Goal: Register for event/course

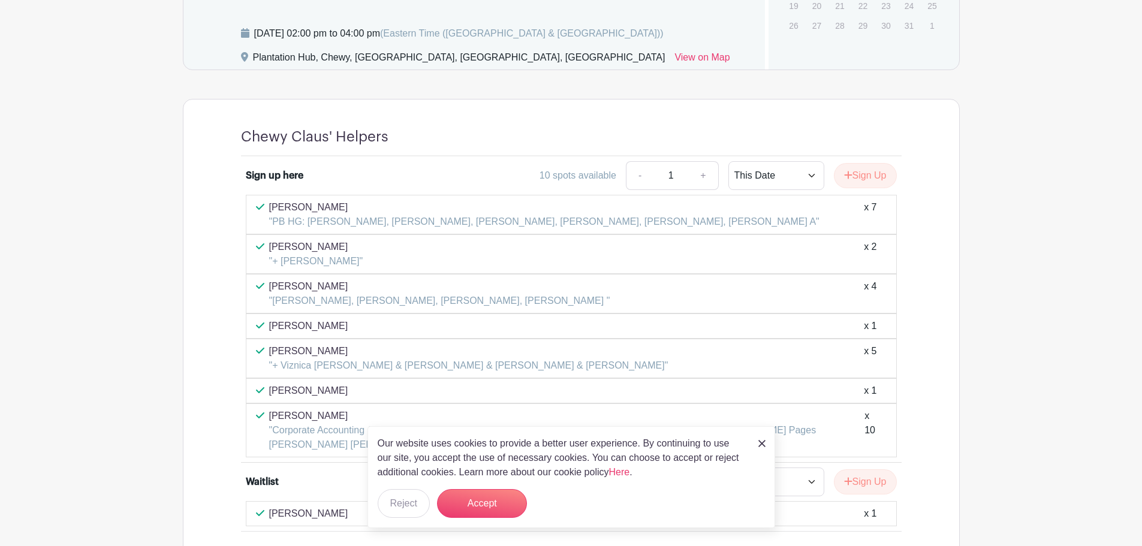
scroll to position [909, 0]
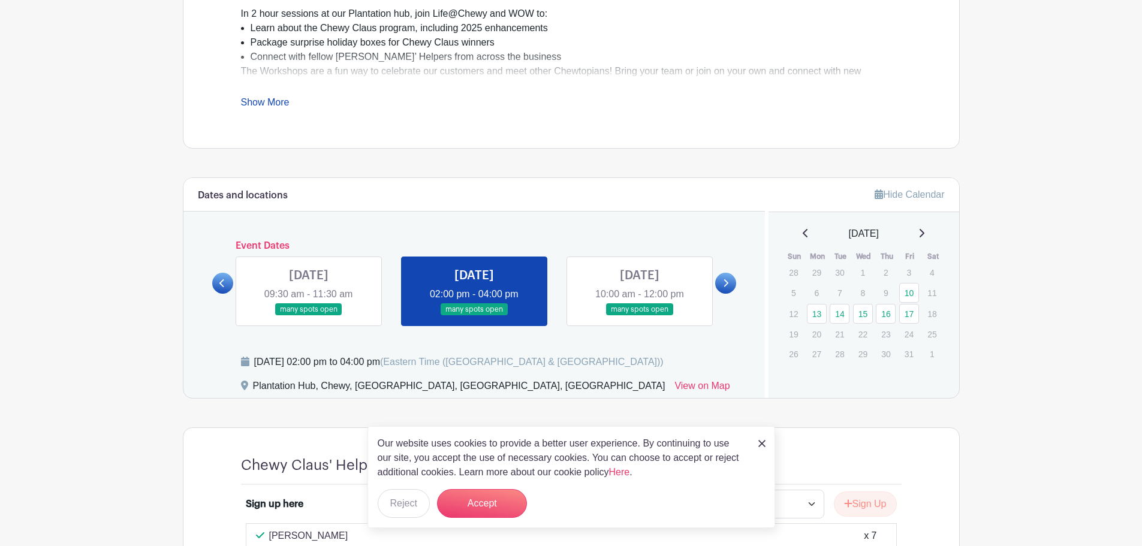
scroll to position [490, 0]
click at [213, 280] on link at bounding box center [222, 284] width 21 height 21
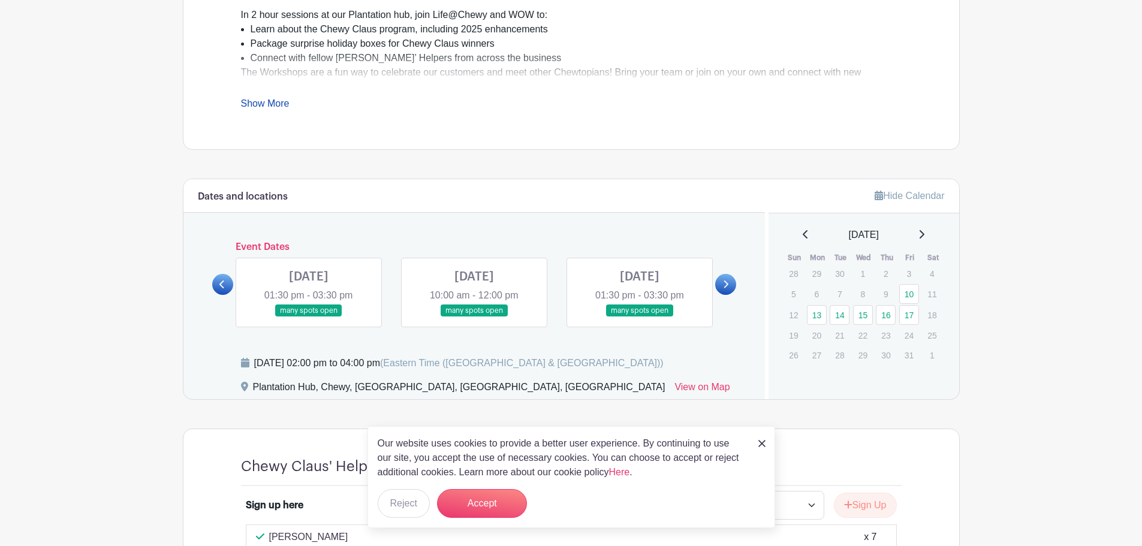
click at [218, 280] on link at bounding box center [222, 284] width 21 height 21
click at [309, 317] on link at bounding box center [309, 317] width 0 height 0
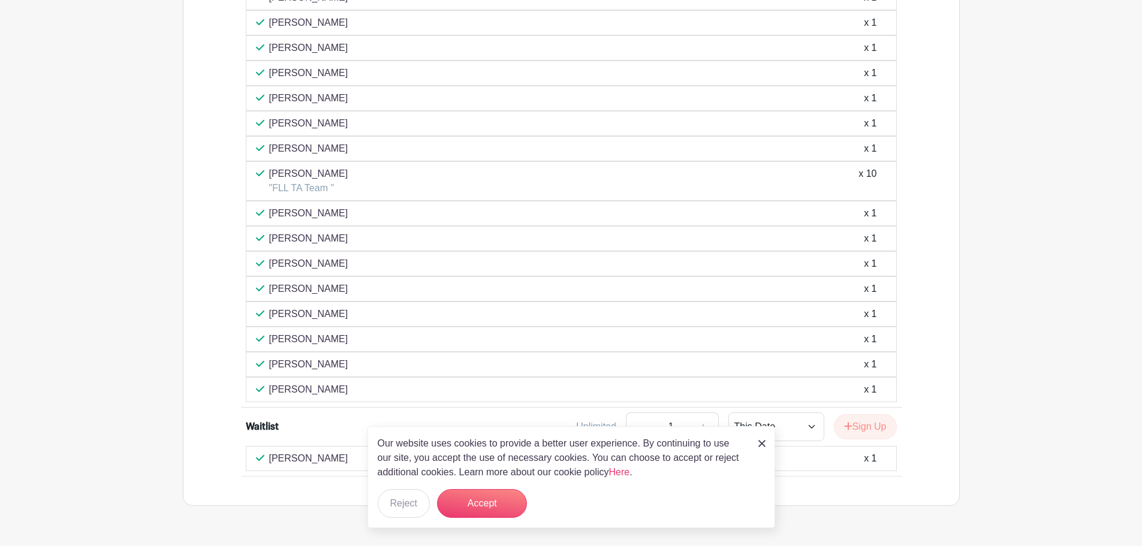
scroll to position [729, 0]
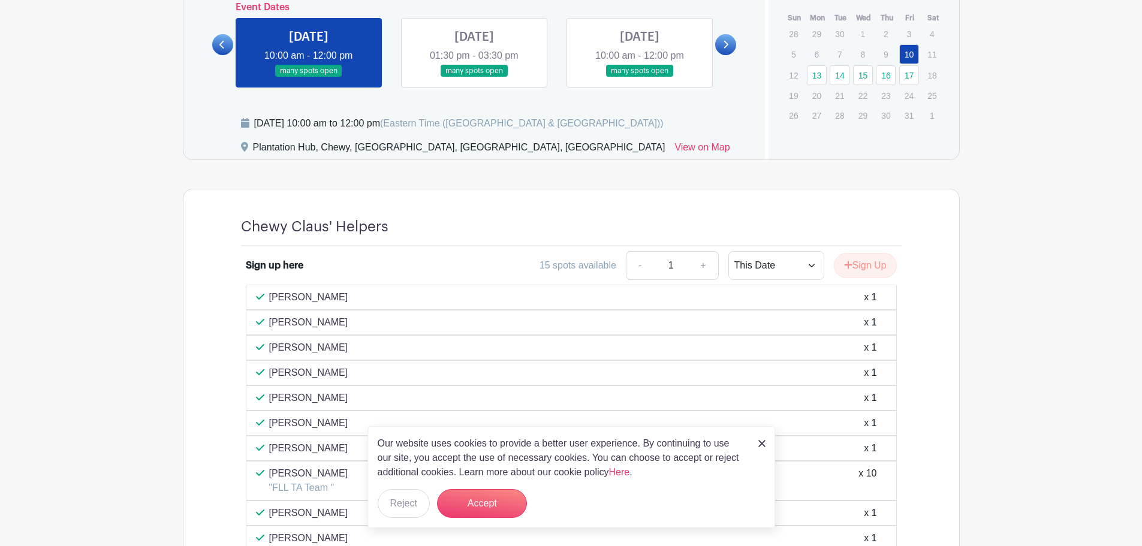
click at [474, 77] on link at bounding box center [474, 77] width 0 height 0
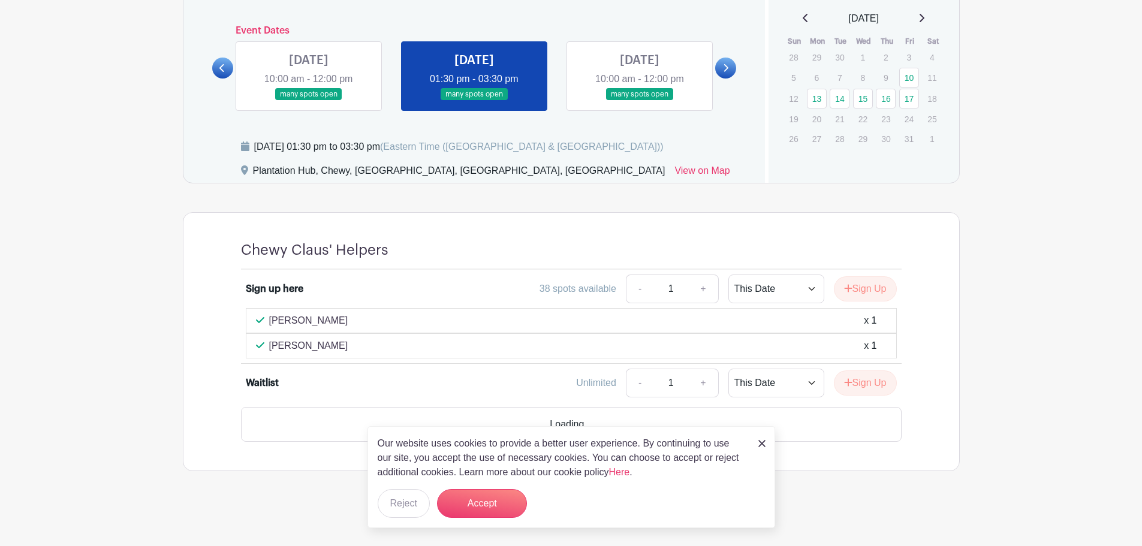
scroll to position [672, 0]
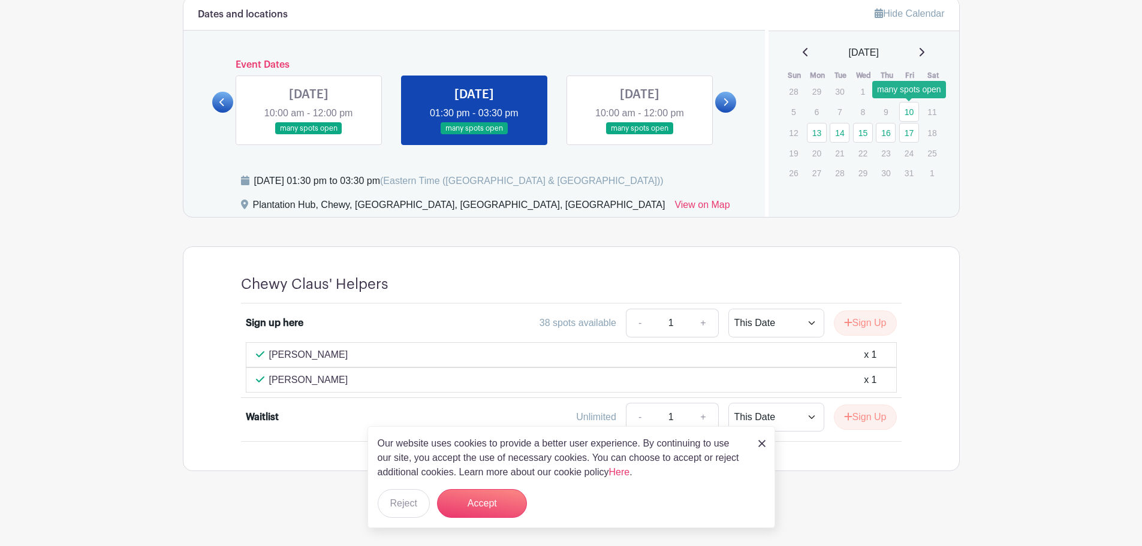
click at [911, 107] on link "10" at bounding box center [909, 112] width 20 height 20
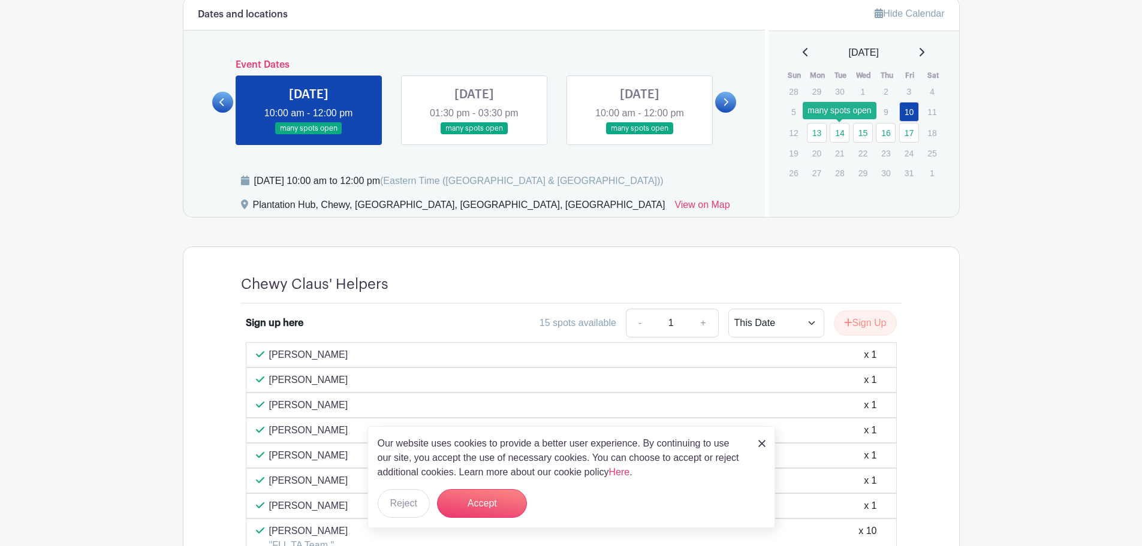
click at [835, 129] on link "14" at bounding box center [839, 133] width 20 height 20
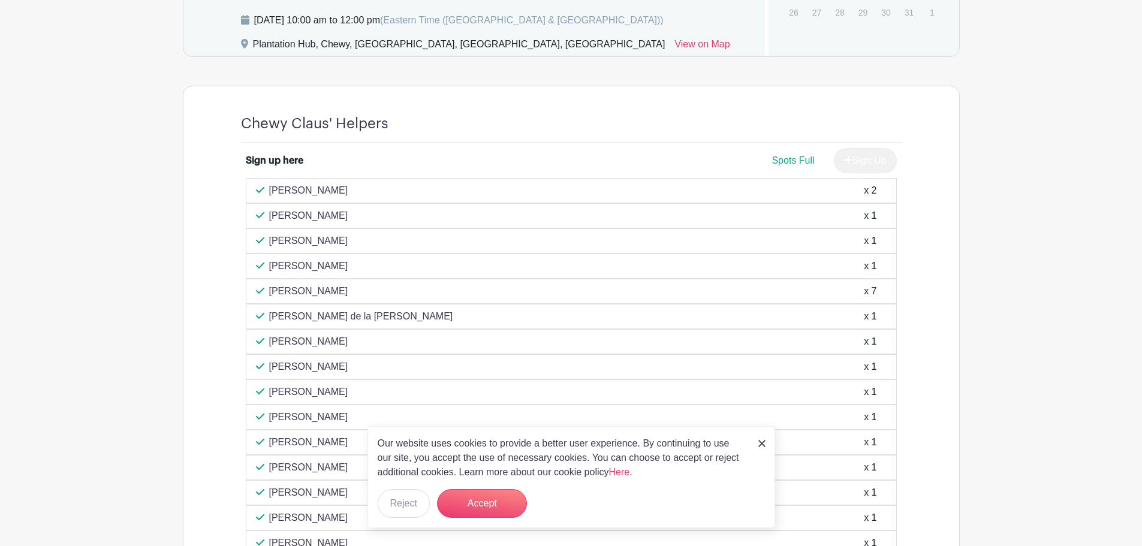
scroll to position [669, 0]
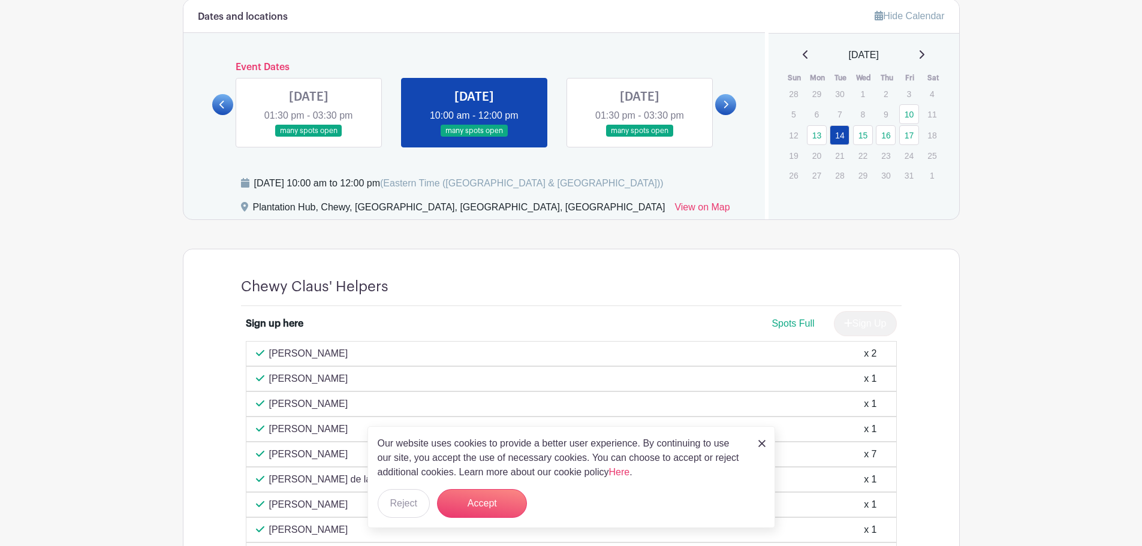
click at [639, 137] on link at bounding box center [639, 137] width 0 height 0
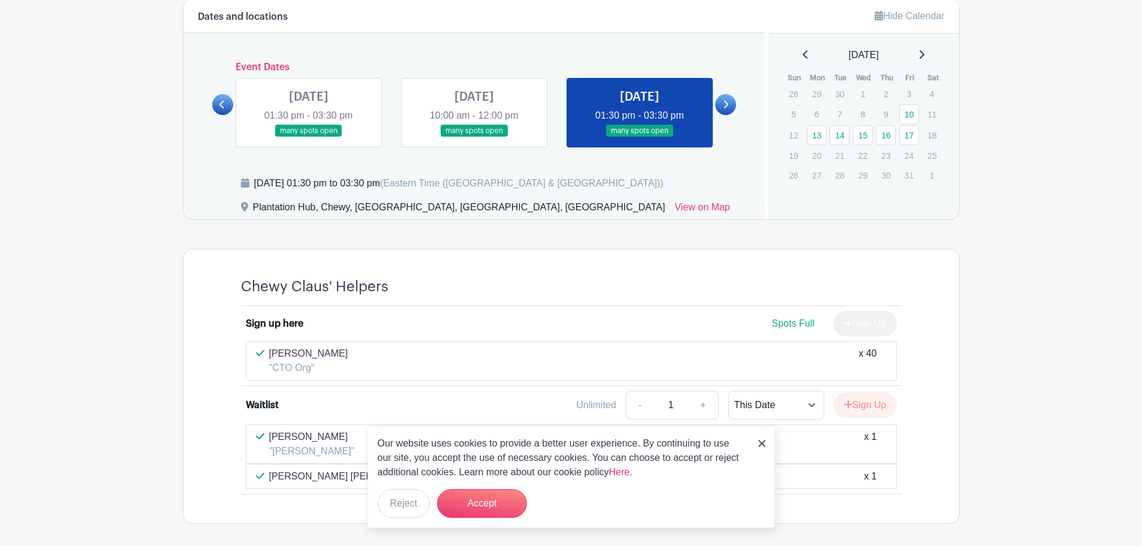
scroll to position [722, 0]
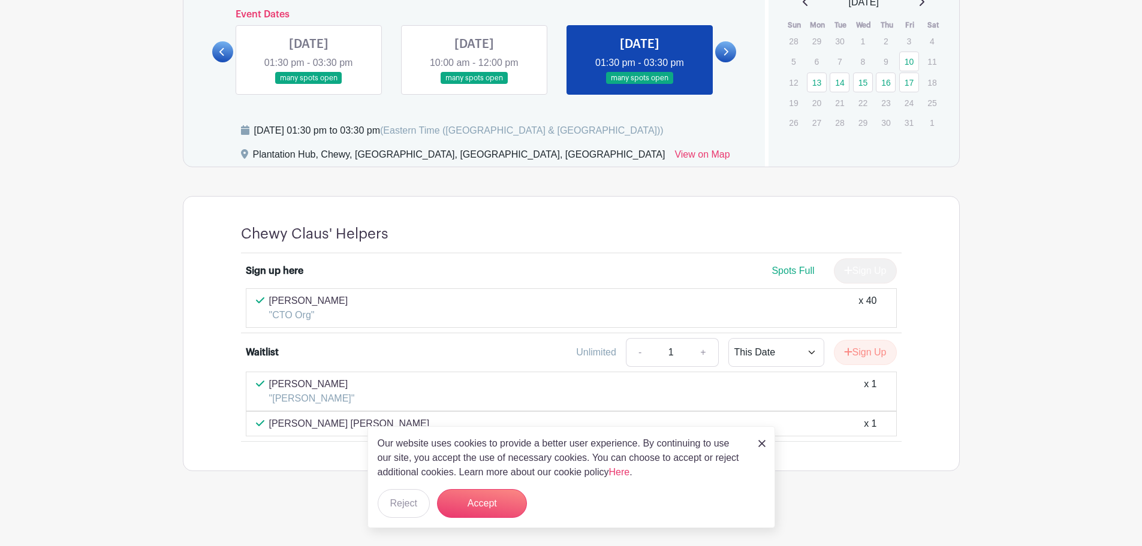
click at [309, 85] on link at bounding box center [309, 85] width 0 height 0
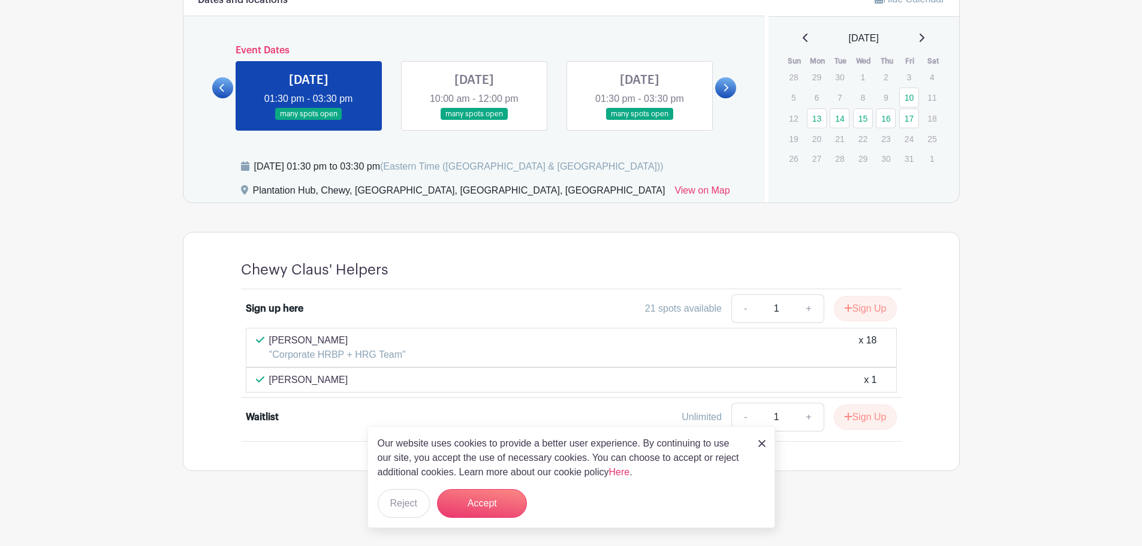
scroll to position [686, 0]
click at [728, 78] on link at bounding box center [725, 87] width 21 height 21
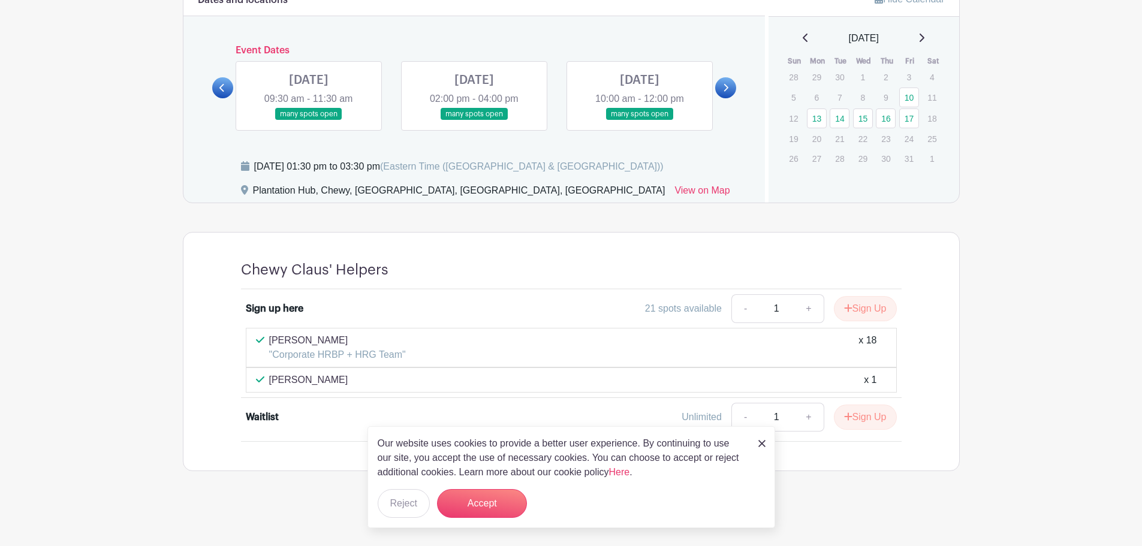
click at [309, 120] on link at bounding box center [309, 120] width 0 height 0
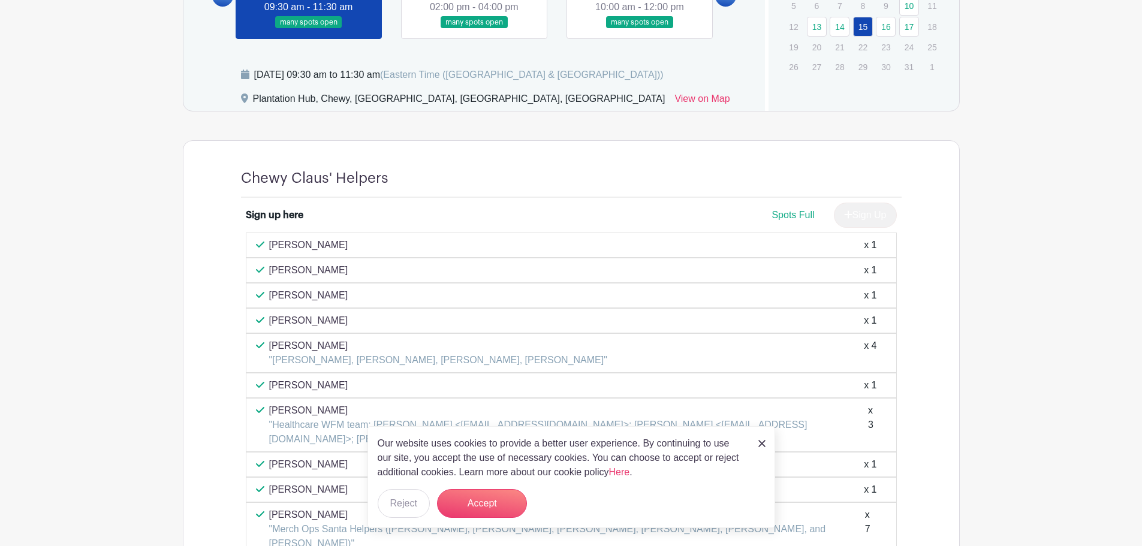
scroll to position [528, 0]
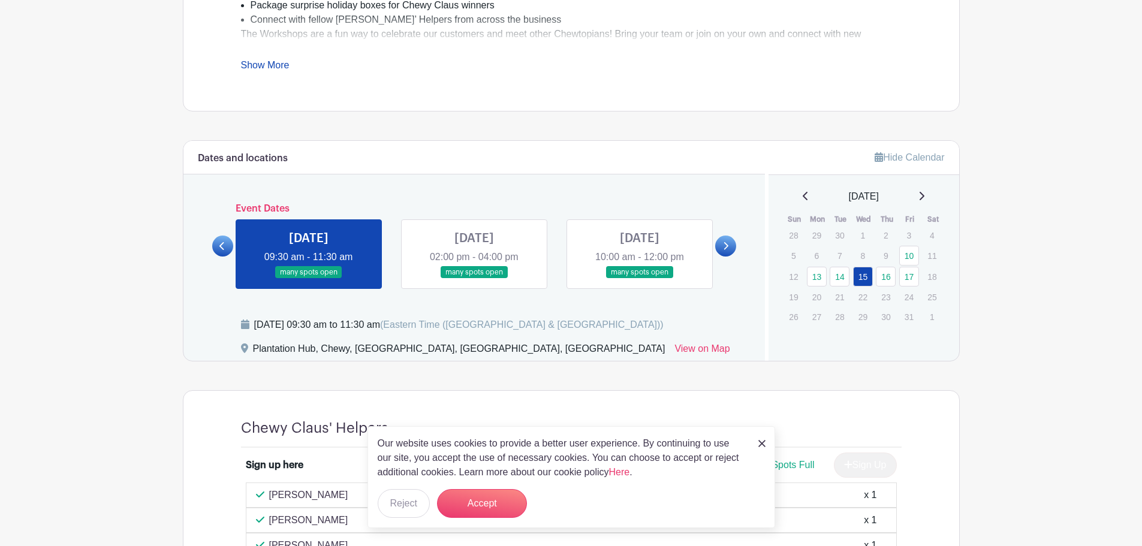
click at [474, 279] on link at bounding box center [474, 279] width 0 height 0
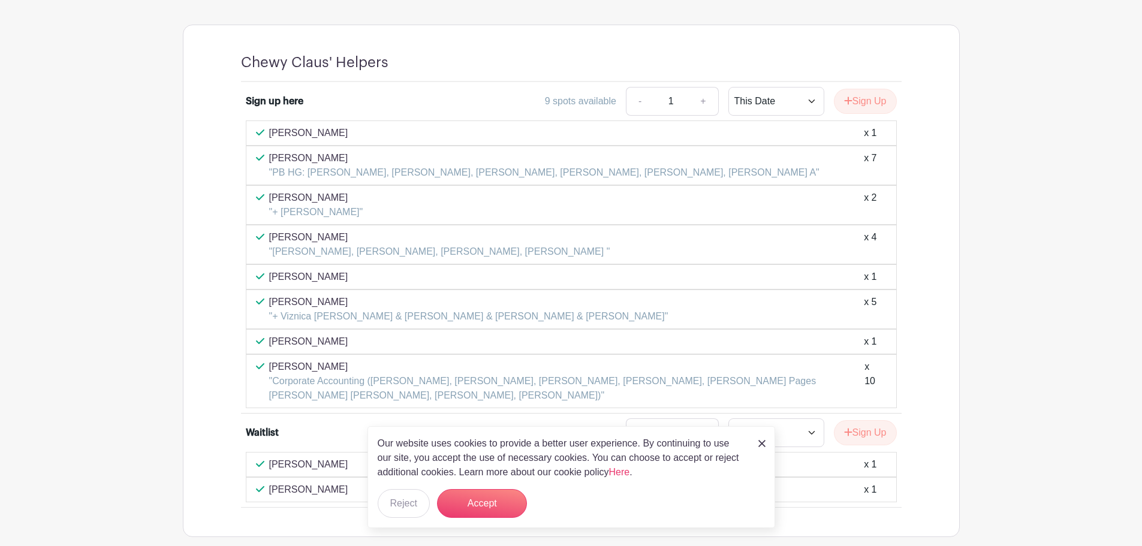
scroll to position [899, 0]
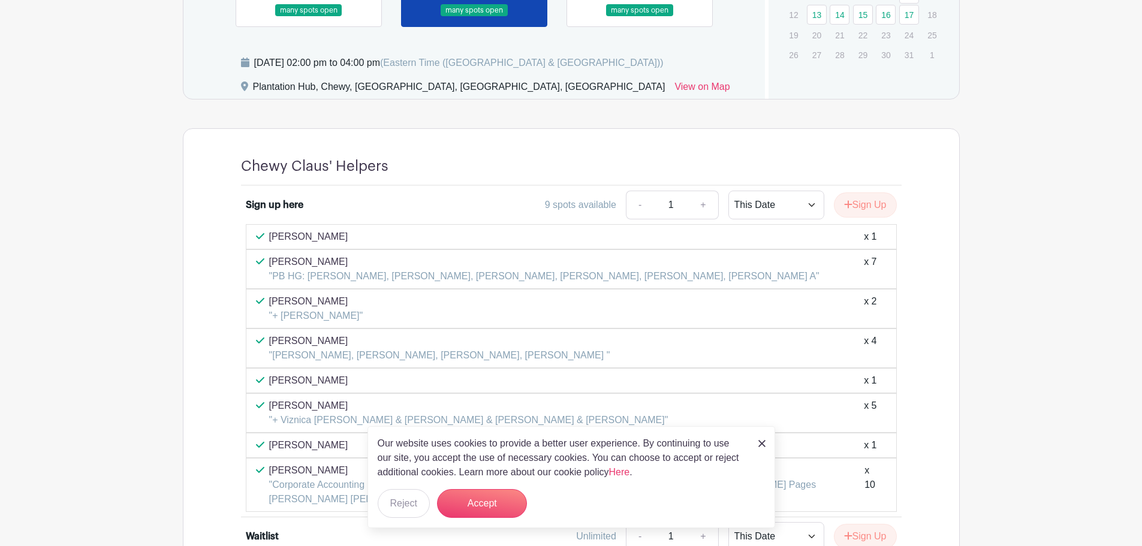
scroll to position [780, 0]
